Goal: Find specific page/section: Find specific page/section

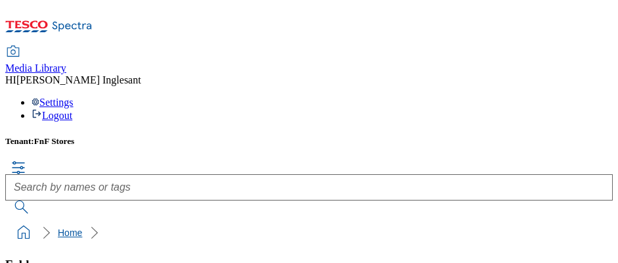
click at [58, 227] on link "Home" at bounding box center [70, 232] width 24 height 11
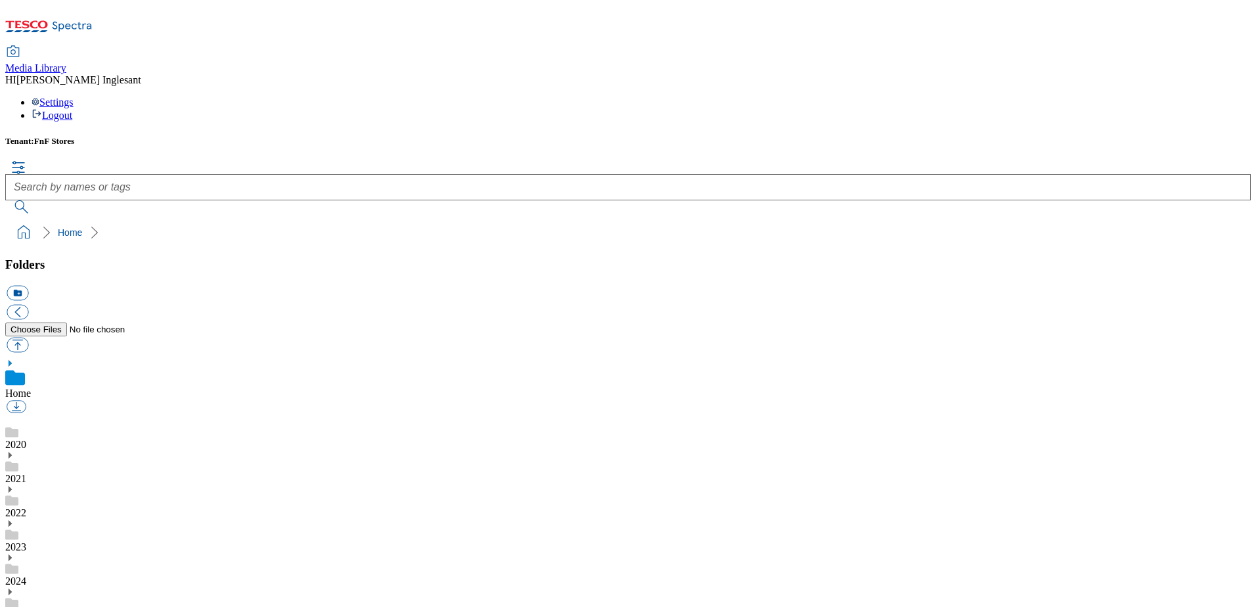
scroll to position [66, 0]
click at [14, 587] on icon at bounding box center [9, 591] width 9 height 9
